Goal: Transaction & Acquisition: Purchase product/service

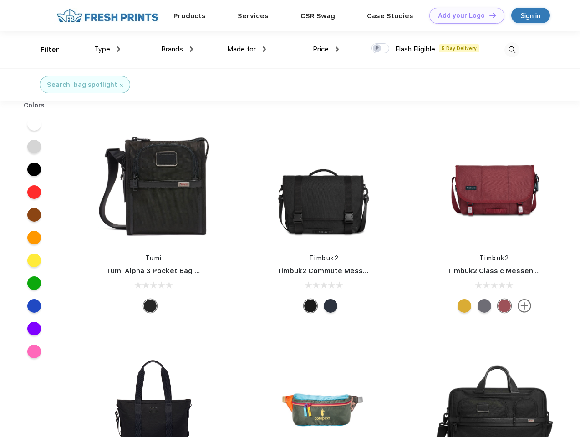
scroll to position [0, 0]
click at [463, 15] on link "Add your Logo Design Tool" at bounding box center [466, 16] width 75 height 16
click at [0, 0] on div "Design Tool" at bounding box center [0, 0] width 0 height 0
click at [488, 15] on link "Add your Logo Design Tool" at bounding box center [466, 16] width 75 height 16
click at [44, 50] on div "Filter" at bounding box center [49, 50] width 19 height 10
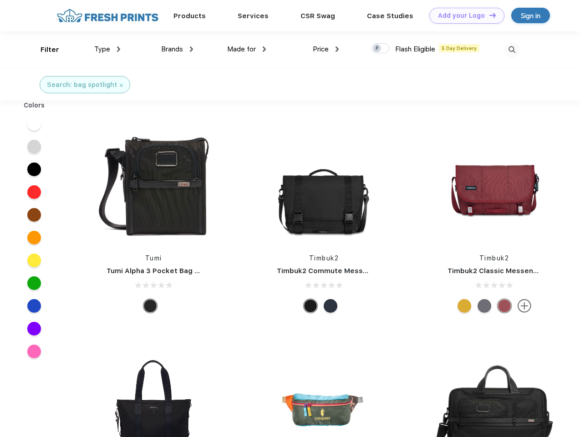
click at [107, 49] on span "Type" at bounding box center [102, 49] width 16 height 8
click at [177, 49] on span "Brands" at bounding box center [172, 49] width 22 height 8
click at [247, 49] on span "Made for" at bounding box center [241, 49] width 29 height 8
click at [326, 49] on span "Price" at bounding box center [321, 49] width 16 height 8
click at [380, 49] on div at bounding box center [380, 48] width 18 height 10
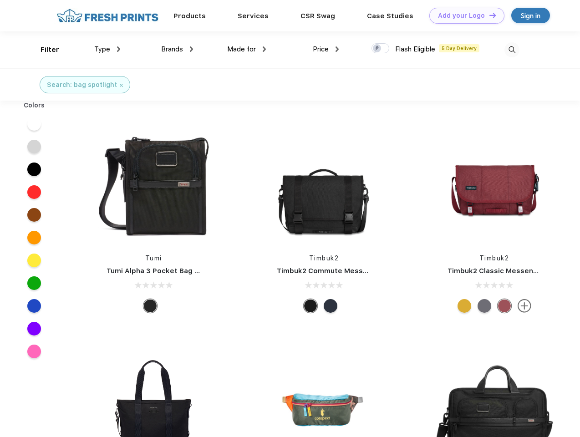
click at [377, 49] on input "checkbox" at bounding box center [374, 46] width 6 height 6
click at [511, 50] on img at bounding box center [511, 49] width 15 height 15
